Goal: Transaction & Acquisition: Download file/media

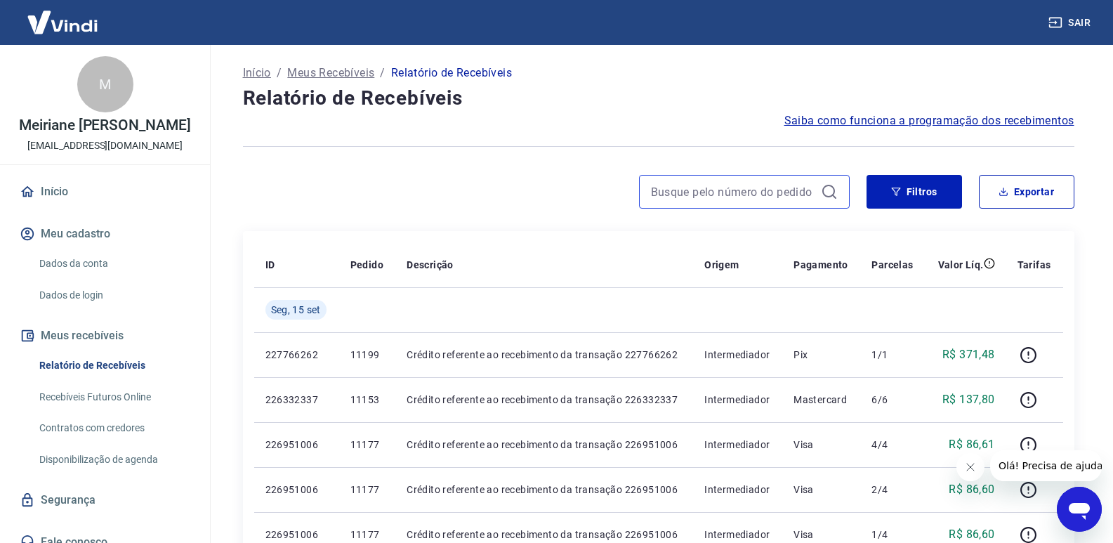
click at [796, 191] on input at bounding box center [733, 191] width 164 height 21
click at [904, 189] on button "Filtros" at bounding box center [915, 192] width 96 height 34
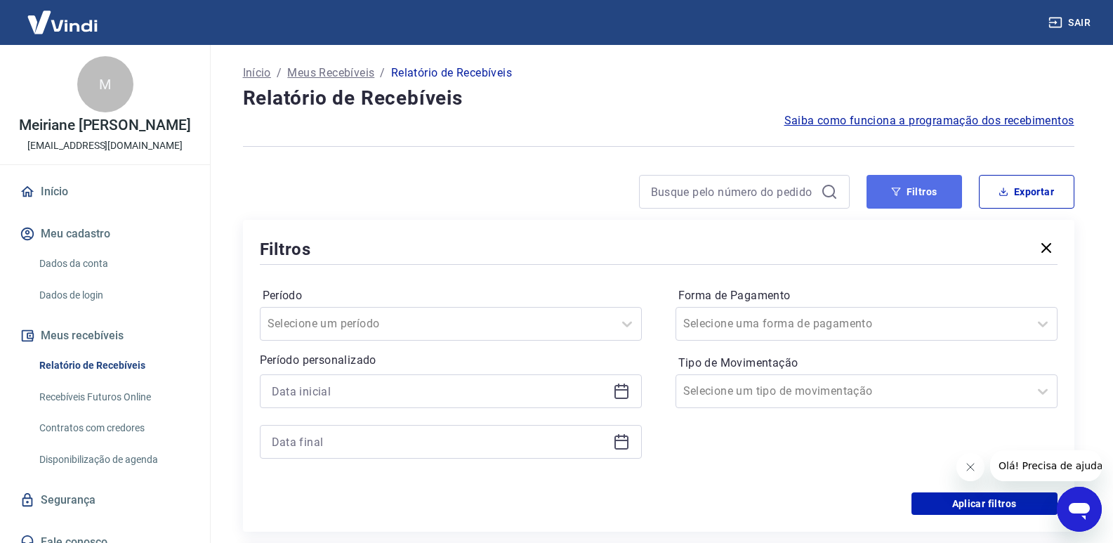
click at [901, 199] on button "Filtros" at bounding box center [915, 192] width 96 height 34
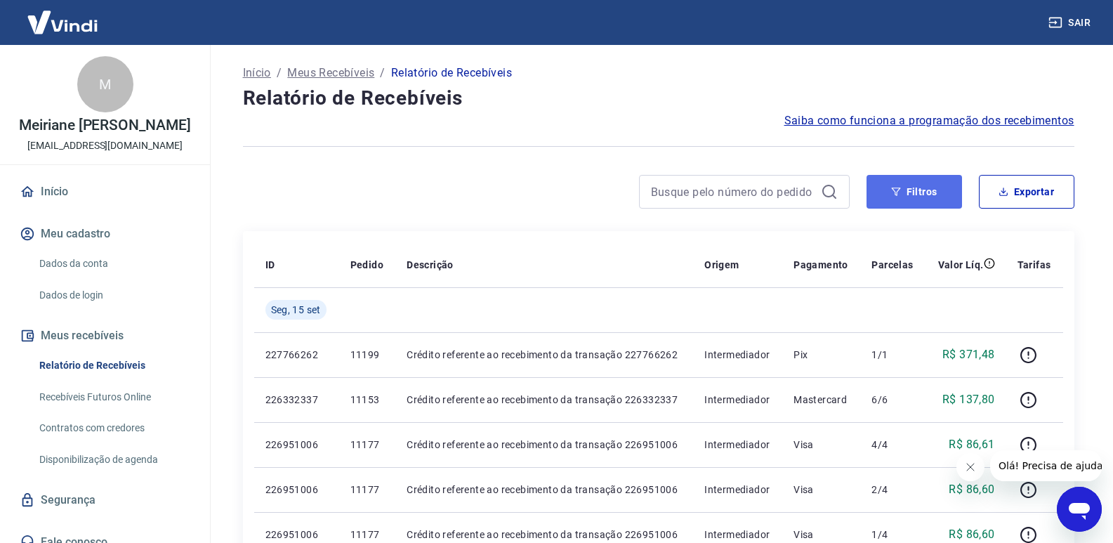
click at [909, 191] on button "Filtros" at bounding box center [915, 192] width 96 height 34
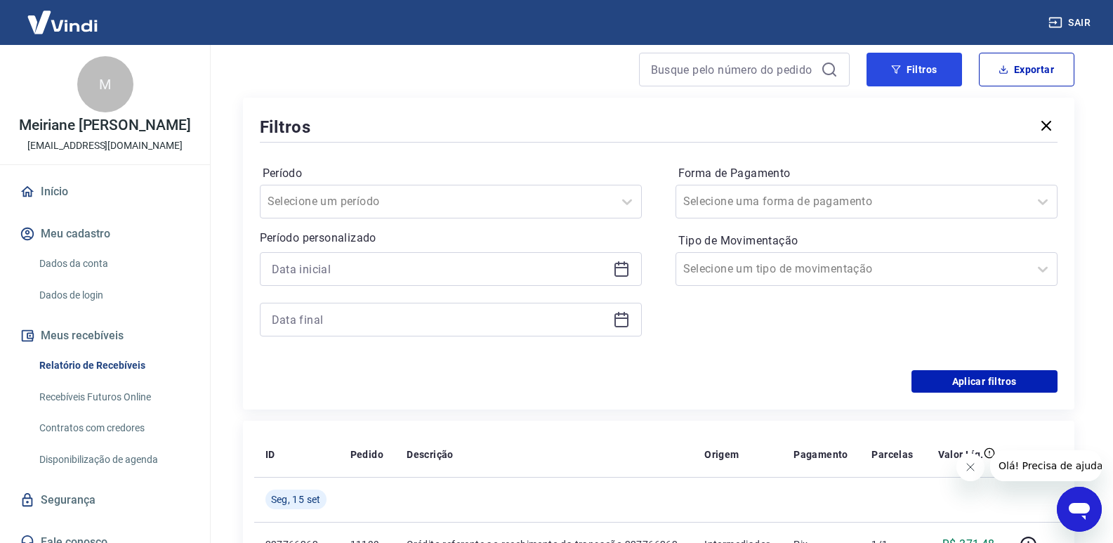
scroll to position [140, 0]
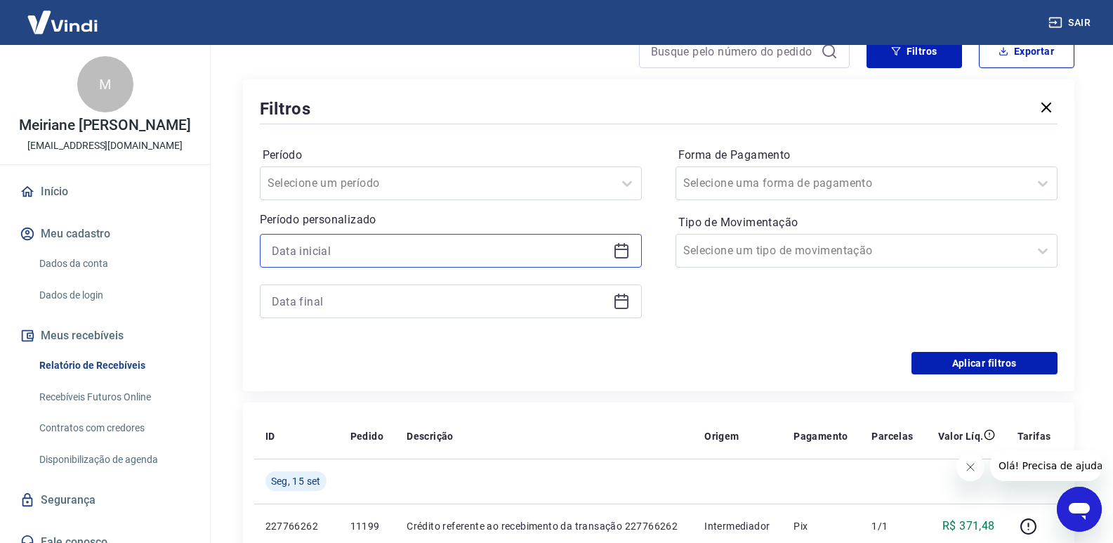
click at [296, 247] on input at bounding box center [440, 250] width 336 height 21
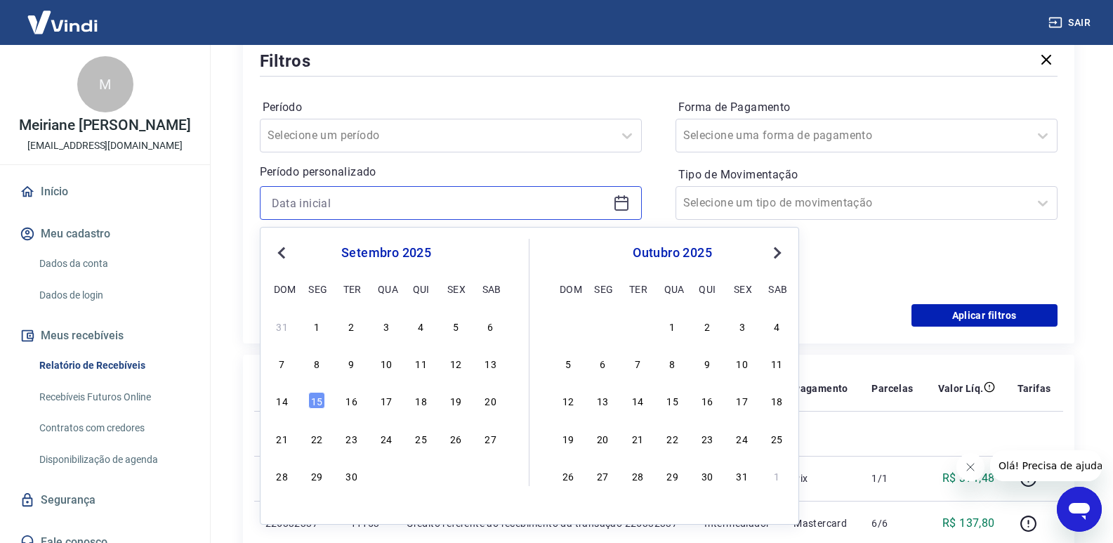
scroll to position [211, 0]
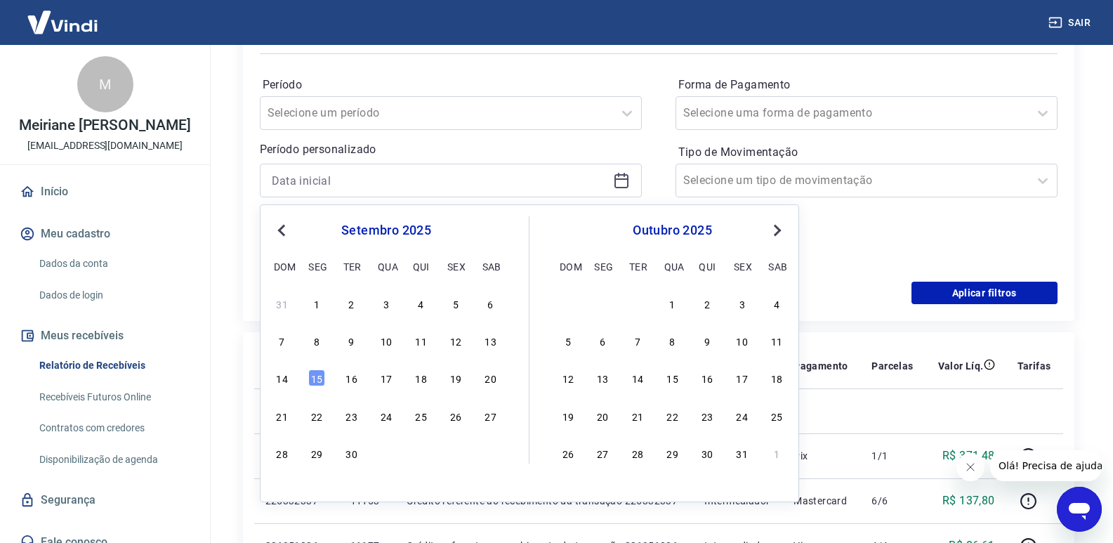
click at [283, 229] on span "Previous Month" at bounding box center [283, 230] width 0 height 16
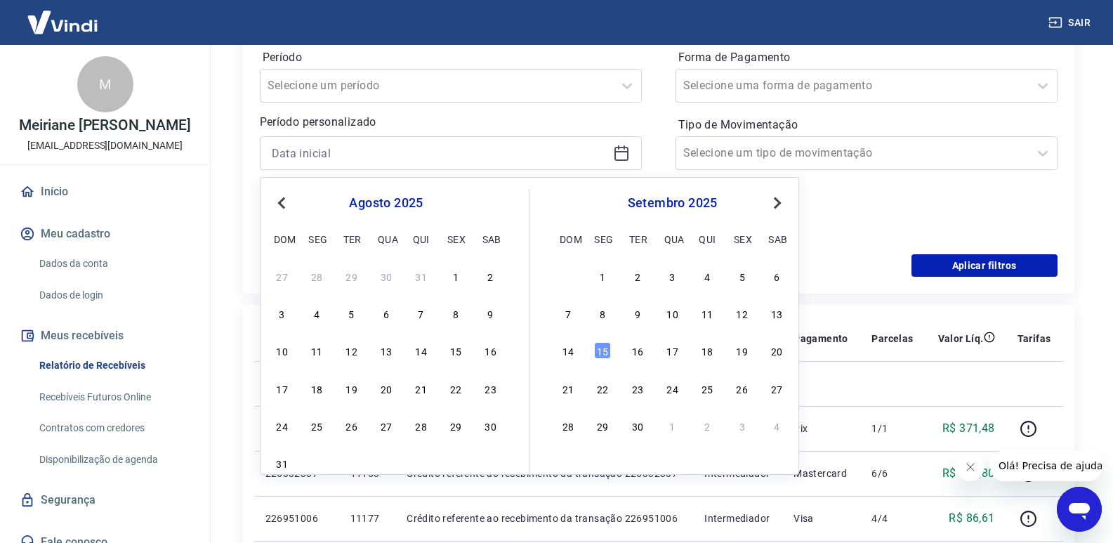
scroll to position [281, 0]
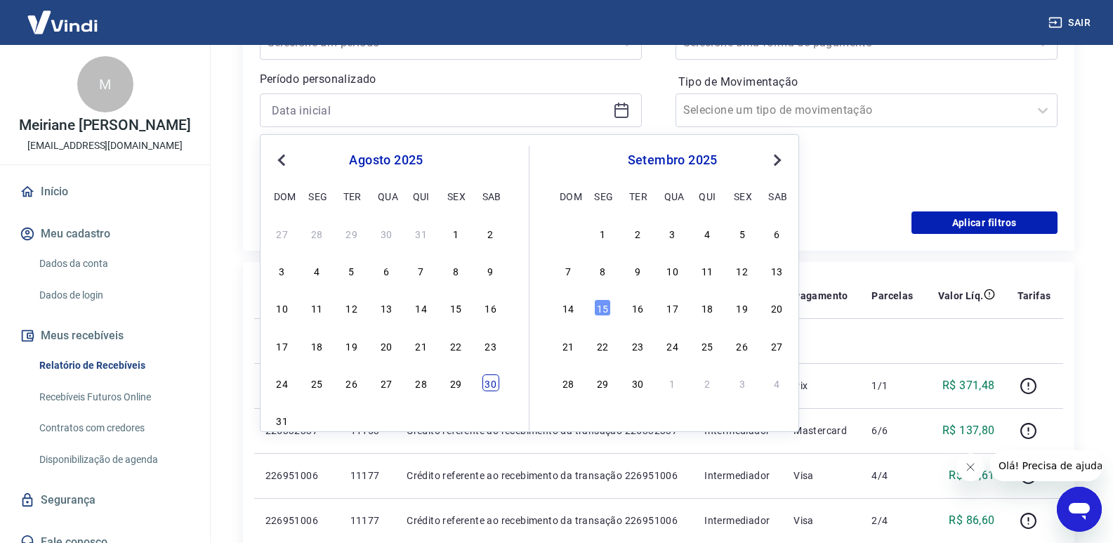
click at [495, 384] on div "30" at bounding box center [491, 382] width 17 height 17
type input "[DATE]"
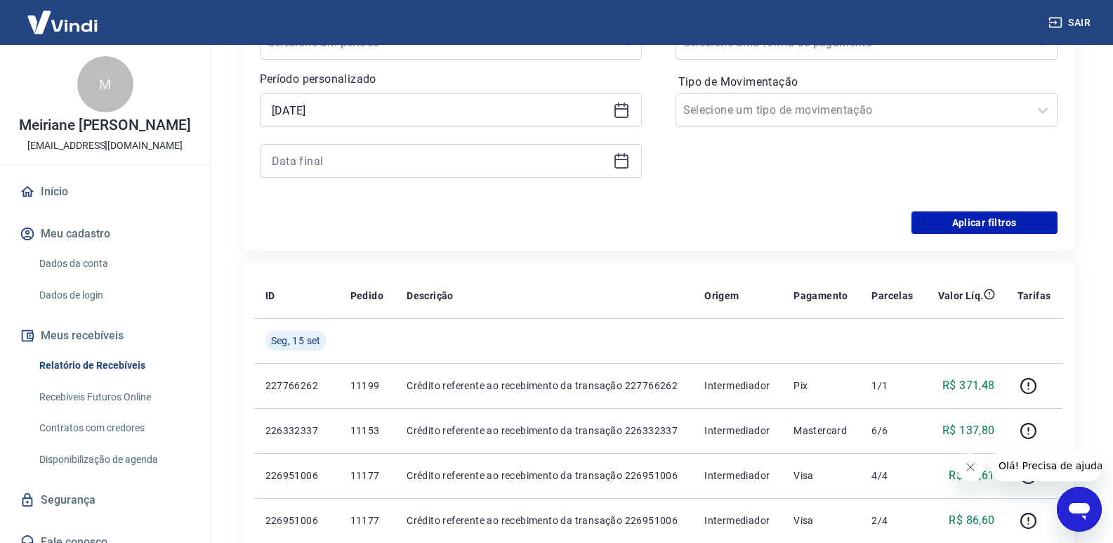
click at [442, 175] on div at bounding box center [451, 161] width 382 height 34
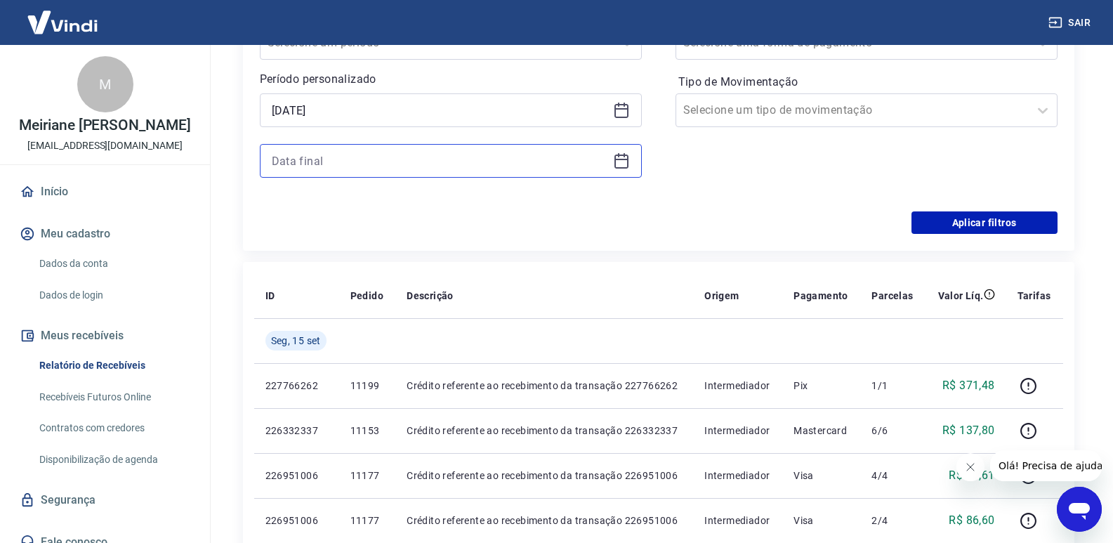
click at [436, 170] on input at bounding box center [440, 160] width 336 height 21
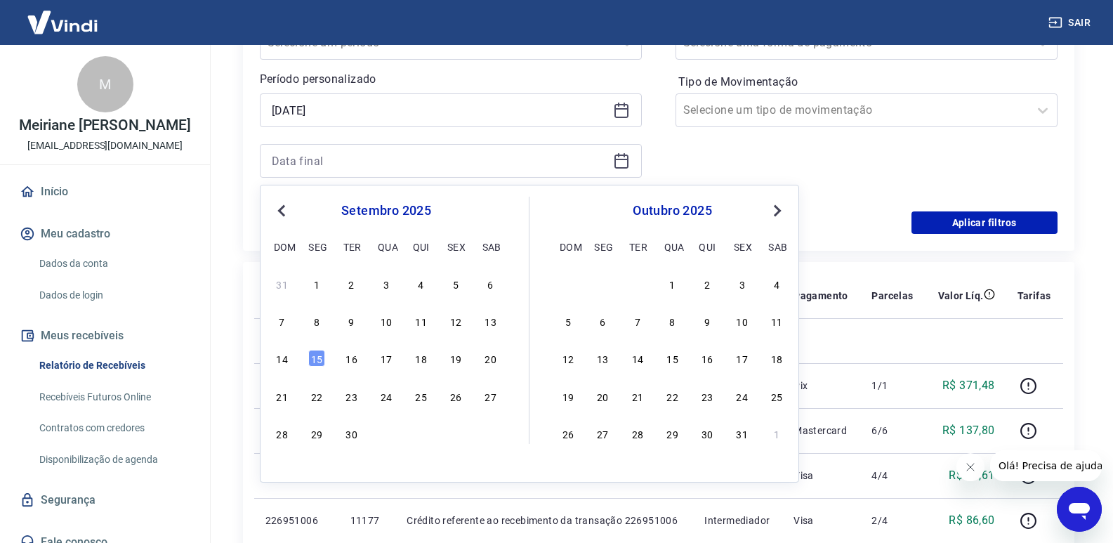
click at [303, 360] on div "14 15 16 17 18 19 20" at bounding box center [386, 358] width 229 height 20
click at [310, 360] on div "15" at bounding box center [316, 358] width 17 height 17
type input "[DATE]"
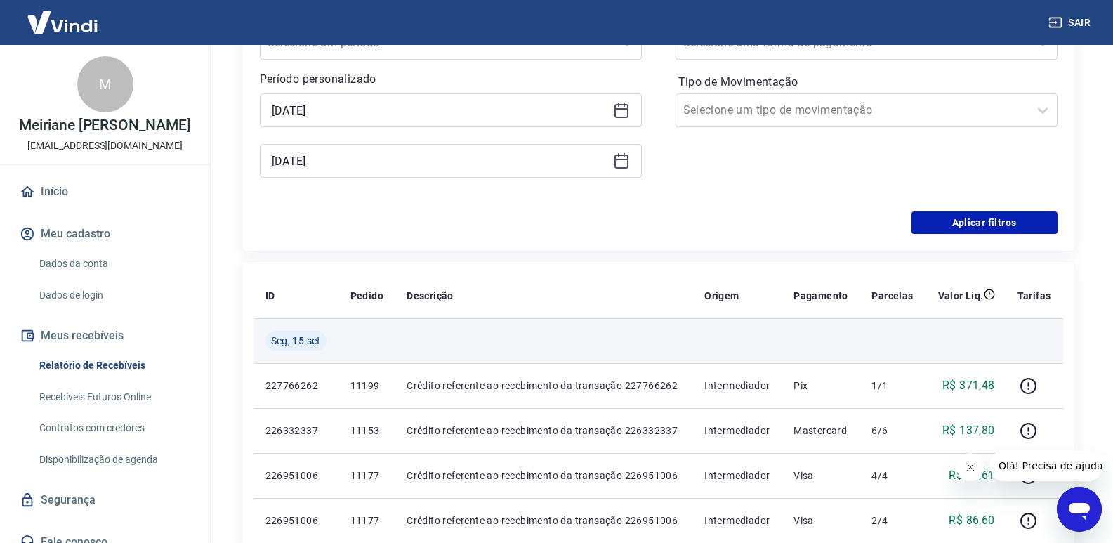
click at [313, 354] on td "Seg, 15 set" at bounding box center [296, 340] width 85 height 45
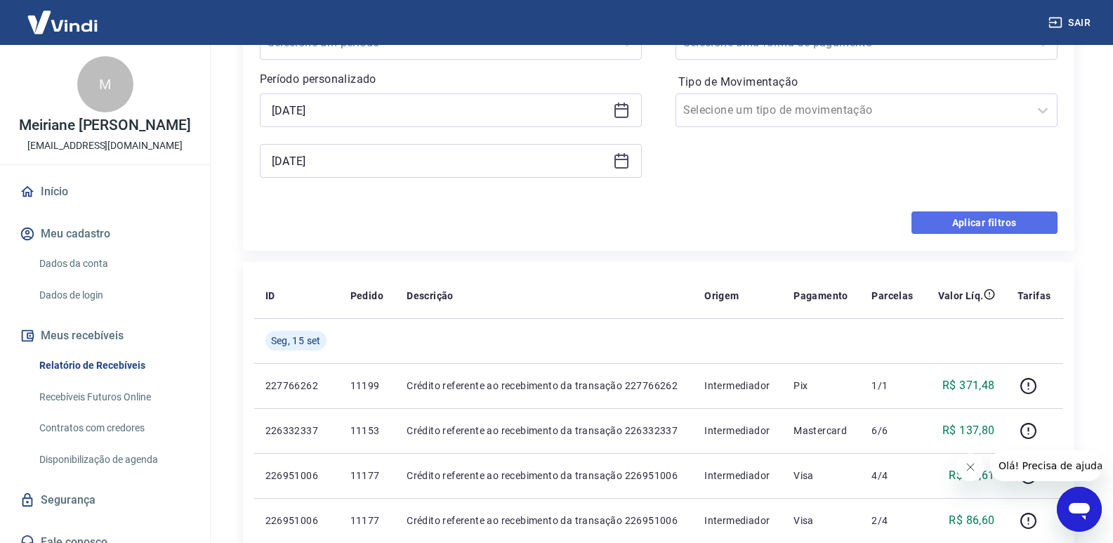
click at [1007, 216] on button "Aplicar filtros" at bounding box center [985, 222] width 146 height 22
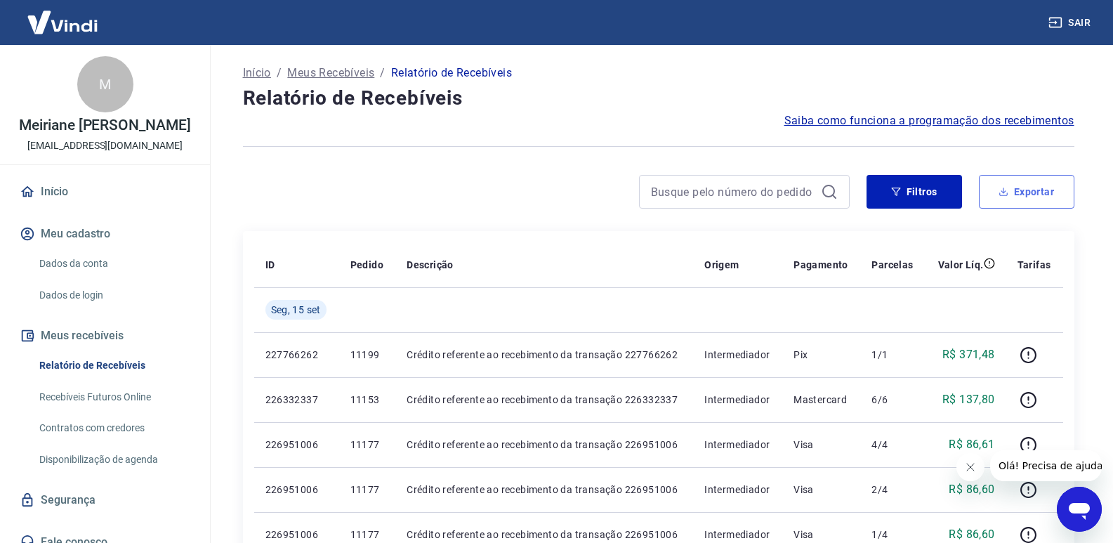
click at [998, 185] on button "Exportar" at bounding box center [1027, 192] width 96 height 34
type input "[DATE]"
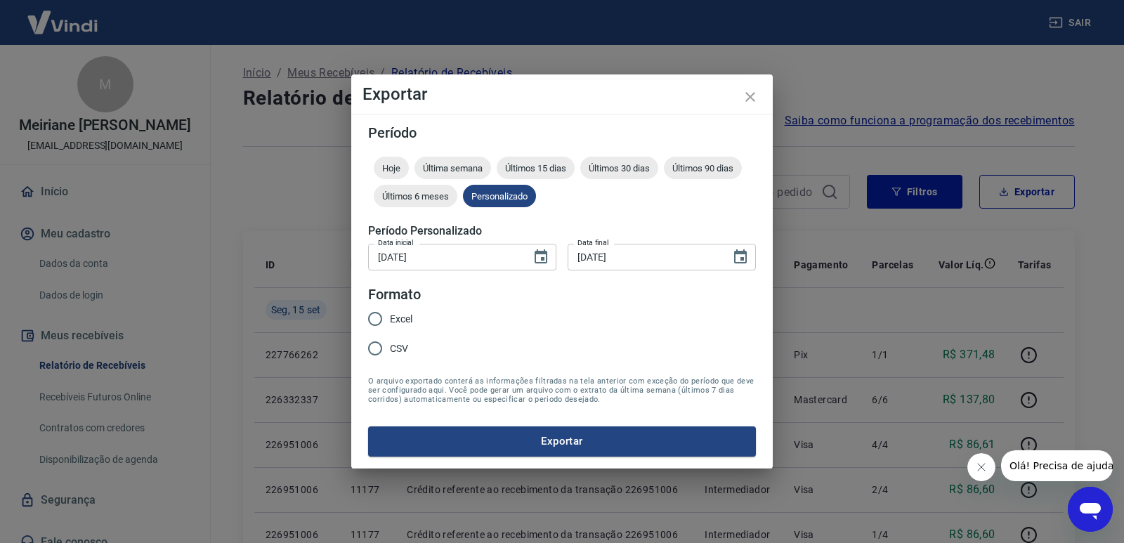
click at [376, 308] on input "Excel" at bounding box center [375, 319] width 30 height 30
radio input "true"
click at [440, 437] on button "Exportar" at bounding box center [562, 441] width 388 height 30
